Goal: Information Seeking & Learning: Learn about a topic

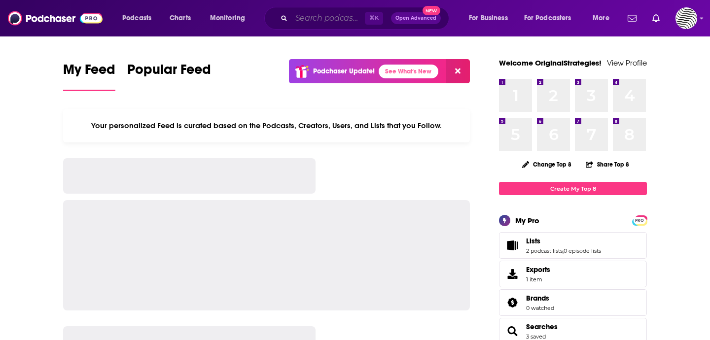
click at [325, 21] on input "Search podcasts, credits, & more..." at bounding box center [327, 18] width 73 height 16
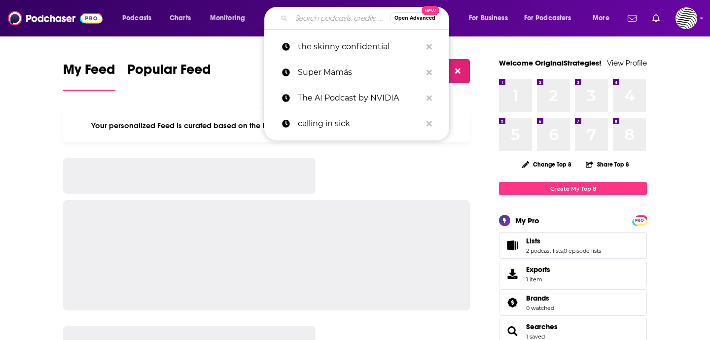
paste input "The EdTech Podcast"
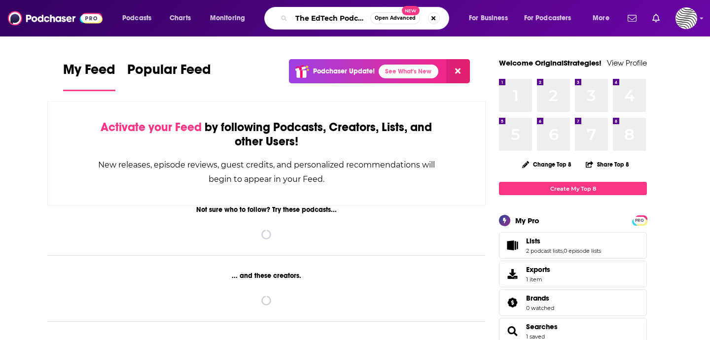
scroll to position [0, 3]
type input "The EdTech Podcast"
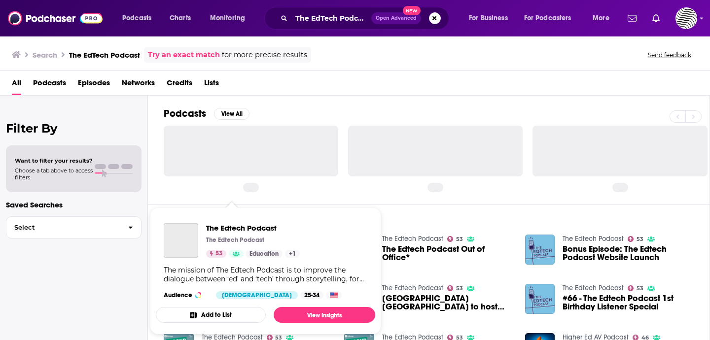
click at [215, 238] on p "The Edtech Podcast" at bounding box center [235, 240] width 58 height 8
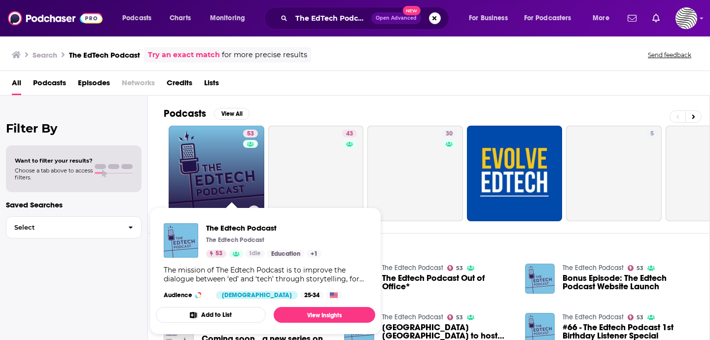
click at [226, 169] on link "53 The Edtech Podcast" at bounding box center [217, 174] width 96 height 96
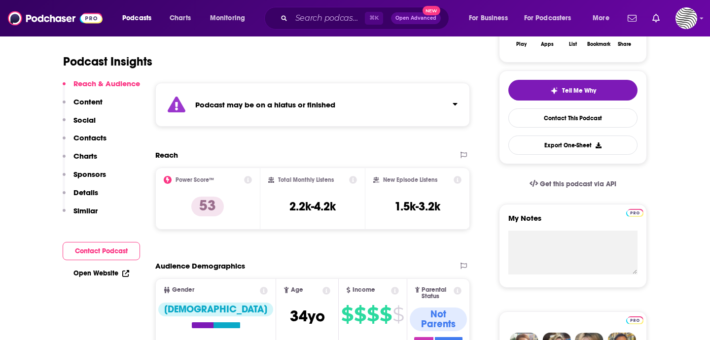
scroll to position [223, 0]
